Goal: Task Accomplishment & Management: Complete application form

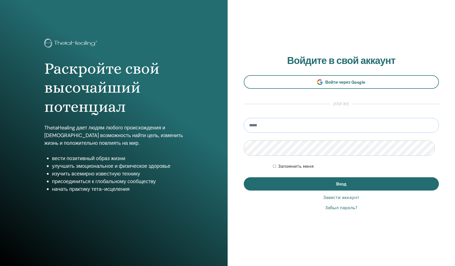
type input "**********"
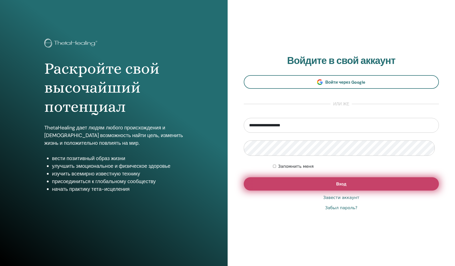
click at [297, 188] on button "Вход" at bounding box center [341, 183] width 195 height 13
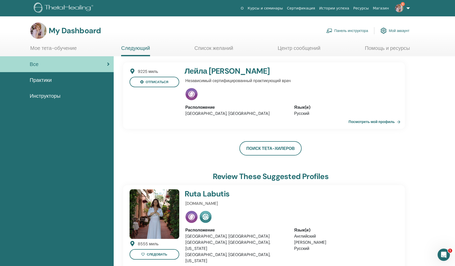
click at [342, 32] on link "Панель инструктора" at bounding box center [347, 30] width 42 height 11
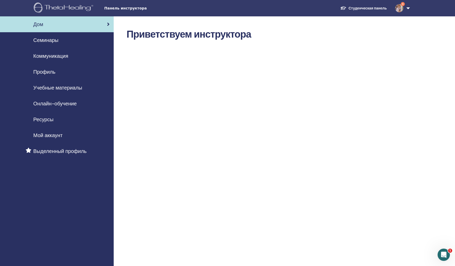
click at [129, 10] on span "Панель инструктора" at bounding box center [142, 8] width 77 height 5
click at [54, 42] on span "Семинары" at bounding box center [45, 40] width 25 height 8
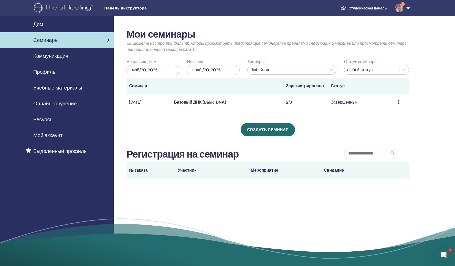
click at [397, 109] on td "Предварительный просмотр Участники" at bounding box center [402, 102] width 14 height 17
click at [354, 111] on td "Завершенный" at bounding box center [361, 102] width 67 height 17
click at [400, 105] on div "Предварительный просмотр Участники" at bounding box center [402, 102] width 8 height 6
click at [382, 112] on link "Предварительный просмотр" at bounding box center [406, 112] width 54 height 5
click at [397, 110] on td "Предварительный просмотр Участники" at bounding box center [402, 102] width 14 height 17
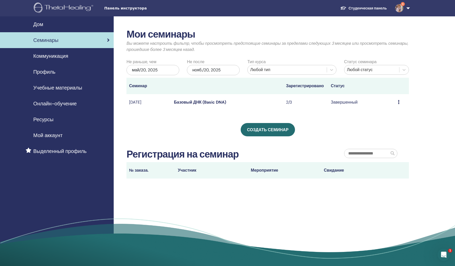
click at [399, 104] on icon at bounding box center [399, 102] width 2 height 4
click at [393, 123] on link "Участники" at bounding box center [387, 120] width 19 height 5
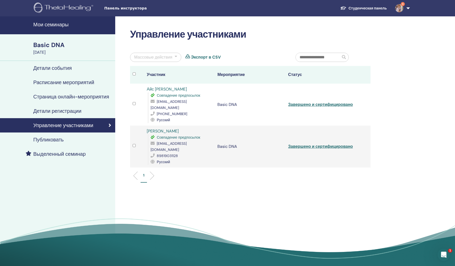
click at [292, 149] on link "Завершено и сертифицировано" at bounding box center [320, 146] width 65 height 5
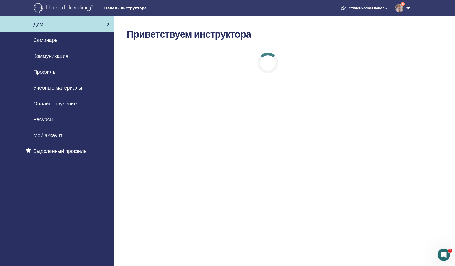
click at [49, 43] on span "Семинары" at bounding box center [45, 40] width 25 height 8
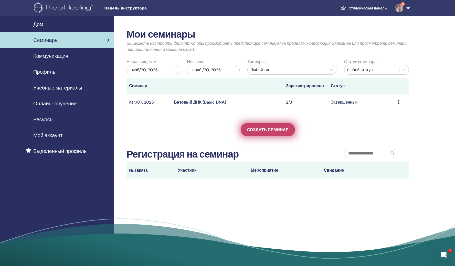
click at [269, 133] on span "Создать семинар" at bounding box center [267, 129] width 41 height 5
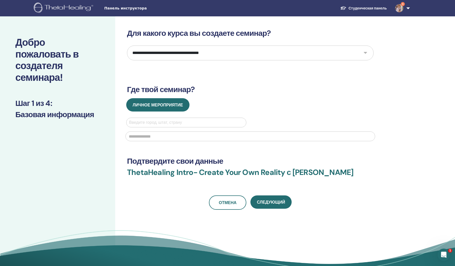
select select "*"
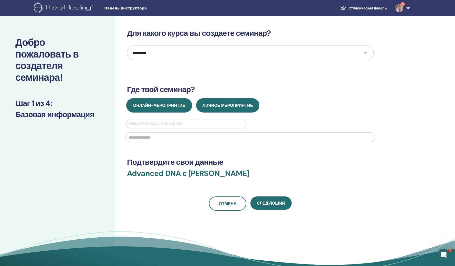
click at [160, 108] on span "Онлайн-мероприятие" at bounding box center [159, 105] width 52 height 5
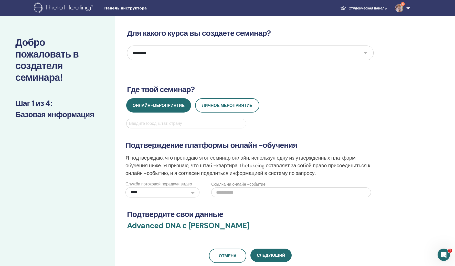
click at [134, 127] on div "Введите город, штат, страну" at bounding box center [186, 124] width 114 height 6
type input "*"
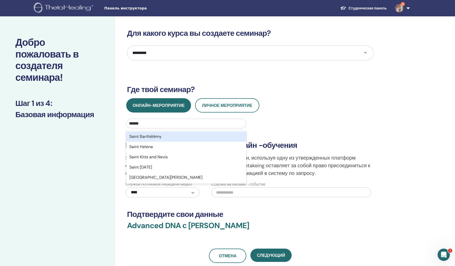
type input "*******"
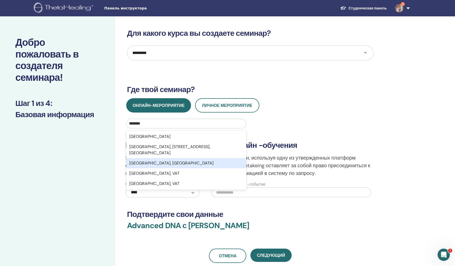
click at [162, 168] on div "Saint Petersburg, RUS" at bounding box center [186, 163] width 120 height 10
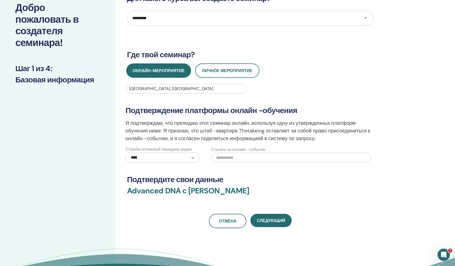
scroll to position [71, 0]
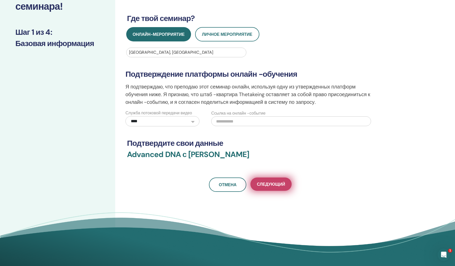
click at [268, 187] on span "Следующий" at bounding box center [271, 184] width 28 height 5
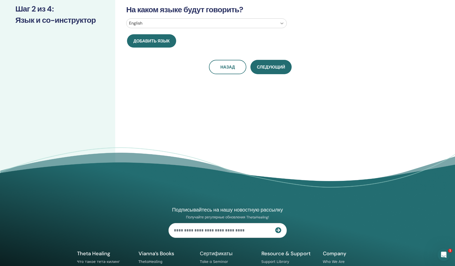
click at [281, 26] on icon at bounding box center [281, 23] width 5 height 5
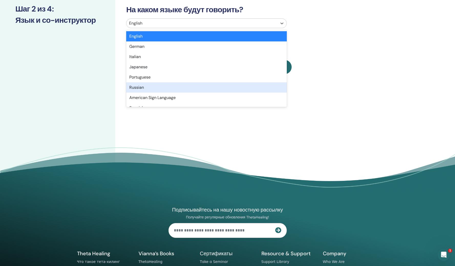
click at [234, 93] on div "Russian" at bounding box center [206, 87] width 160 height 10
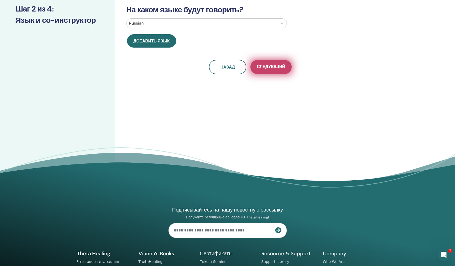
click at [273, 70] on span "Следующий" at bounding box center [271, 67] width 28 height 6
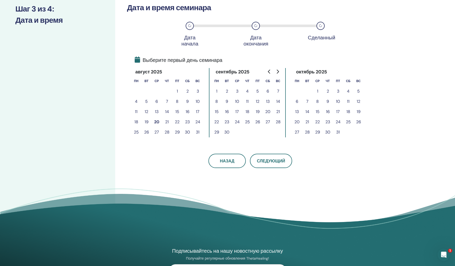
scroll to position [0, 0]
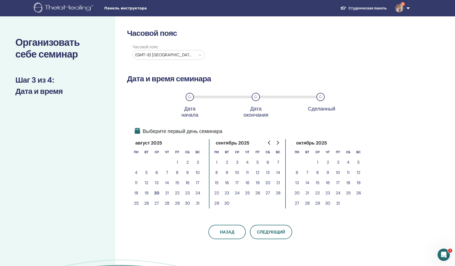
click at [178, 198] on button "22" at bounding box center [177, 193] width 10 height 10
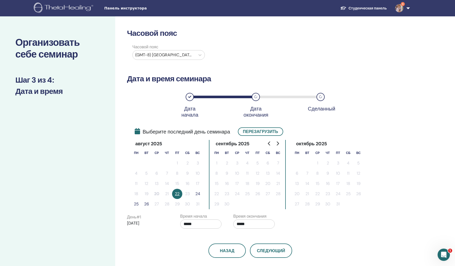
click at [198, 199] on button "24" at bounding box center [197, 194] width 10 height 10
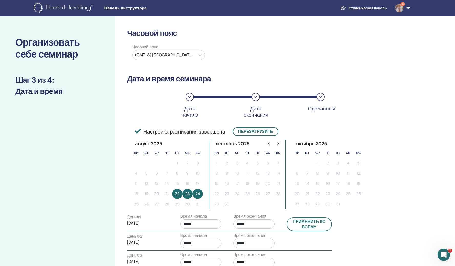
scroll to position [34, 0]
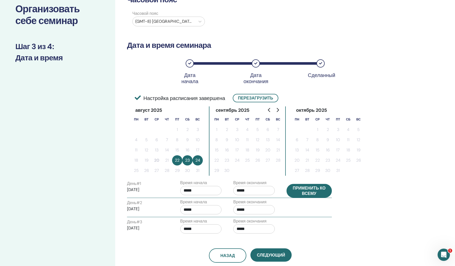
click at [301, 198] on button "Применить ко всему" at bounding box center [309, 191] width 46 height 14
click at [198, 24] on icon at bounding box center [199, 21] width 5 height 5
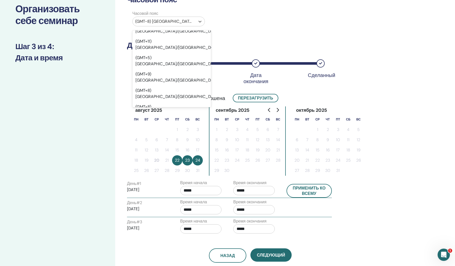
scroll to position [5382, 0]
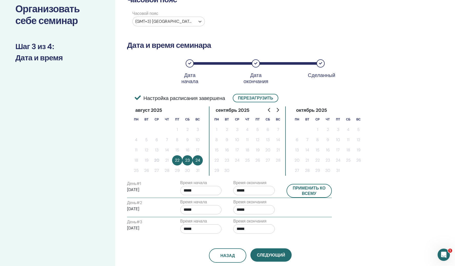
scroll to position [77, 0]
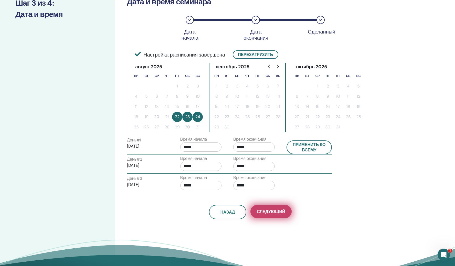
click at [270, 214] on span "Следующий" at bounding box center [271, 211] width 28 height 5
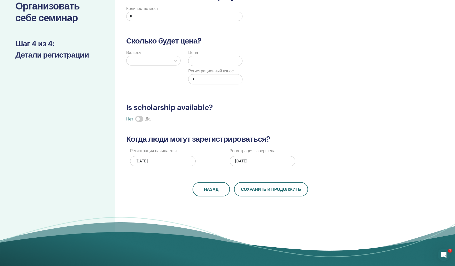
scroll to position [0, 0]
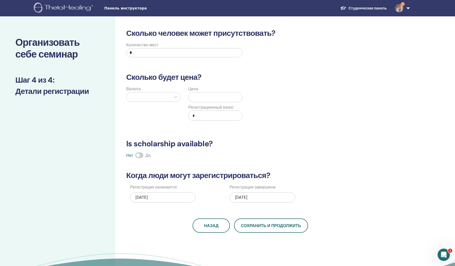
click at [135, 57] on input "*" at bounding box center [184, 52] width 116 height 9
type input "*"
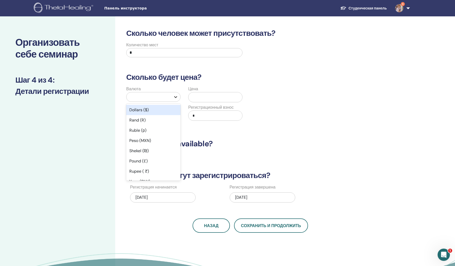
click at [174, 100] on icon at bounding box center [175, 96] width 5 height 5
click at [149, 136] on div "Ruble (р)" at bounding box center [153, 130] width 54 height 10
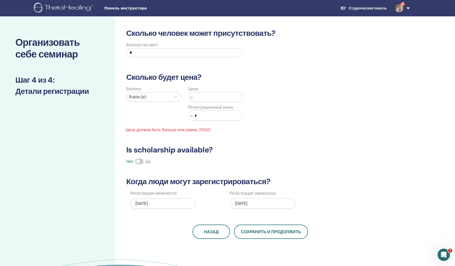
drag, startPoint x: 198, startPoint y: 104, endPoint x: 201, endPoint y: 104, distance: 3.1
click at [198, 102] on input "text" at bounding box center [217, 97] width 50 height 10
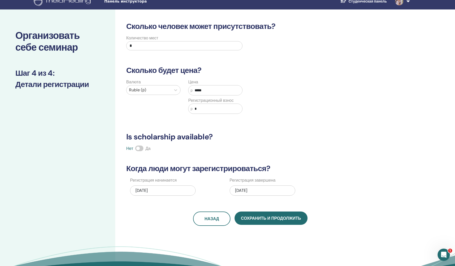
scroll to position [69, 0]
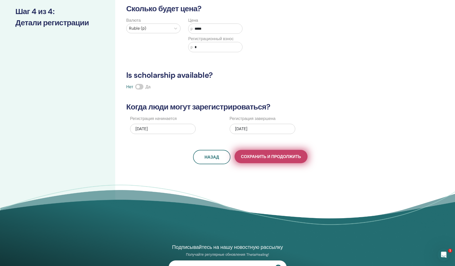
type input "*****"
click at [256, 159] on span "Сохранить и продолжить" at bounding box center [271, 156] width 60 height 5
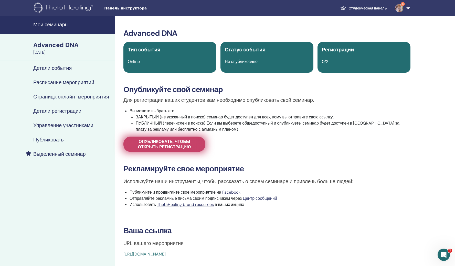
click at [170, 150] on span "Опубликовать, чтобы открыть регистрацию" at bounding box center [164, 144] width 69 height 11
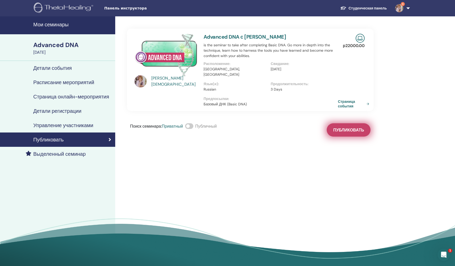
click at [333, 133] on span "Публиковать" at bounding box center [348, 129] width 31 height 5
click at [107, 143] on div "Публиковать" at bounding box center [57, 140] width 107 height 6
click at [352, 108] on link "Страница события" at bounding box center [355, 103] width 33 height 9
